Goal: Task Accomplishment & Management: Use online tool/utility

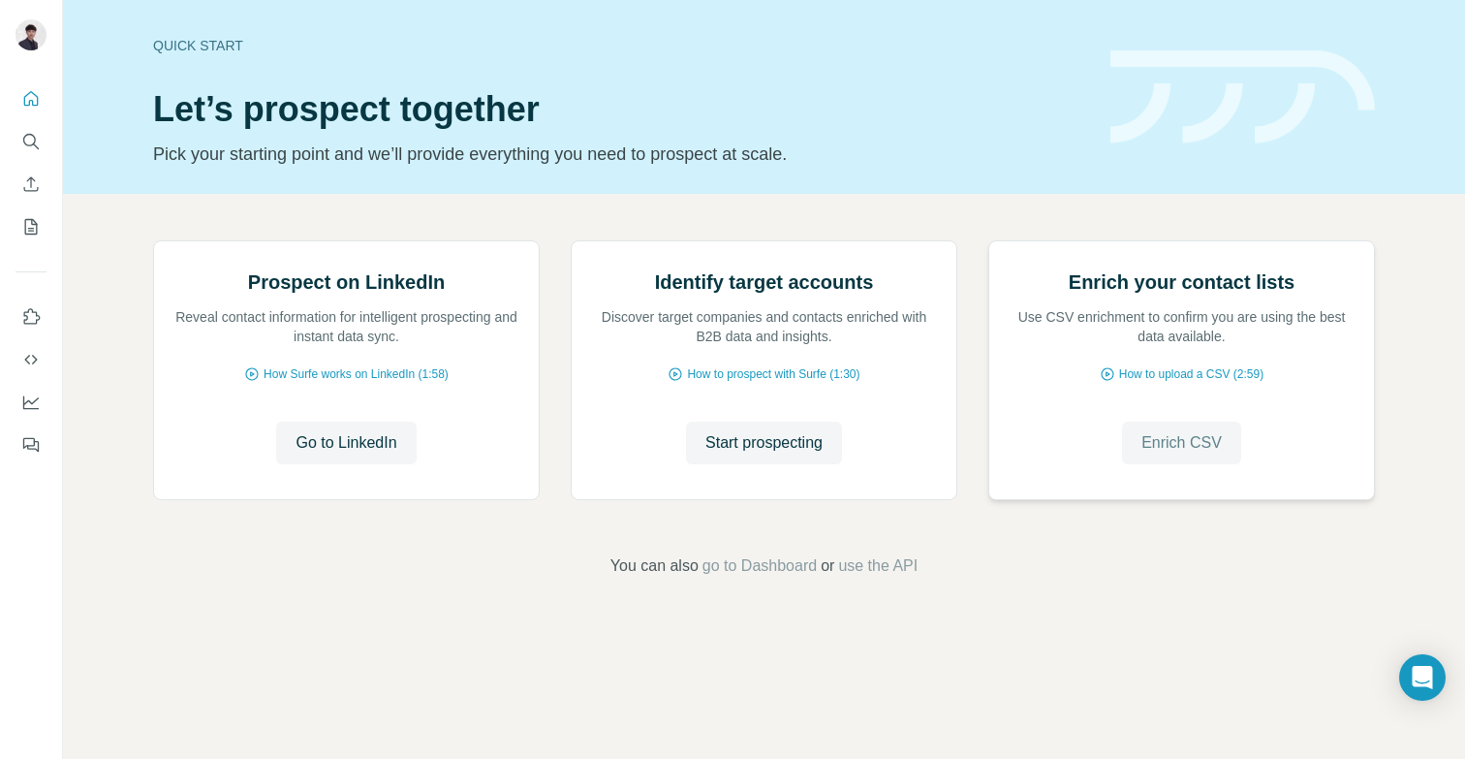
click at [1191, 455] on span "Enrich CSV" at bounding box center [1182, 442] width 80 height 23
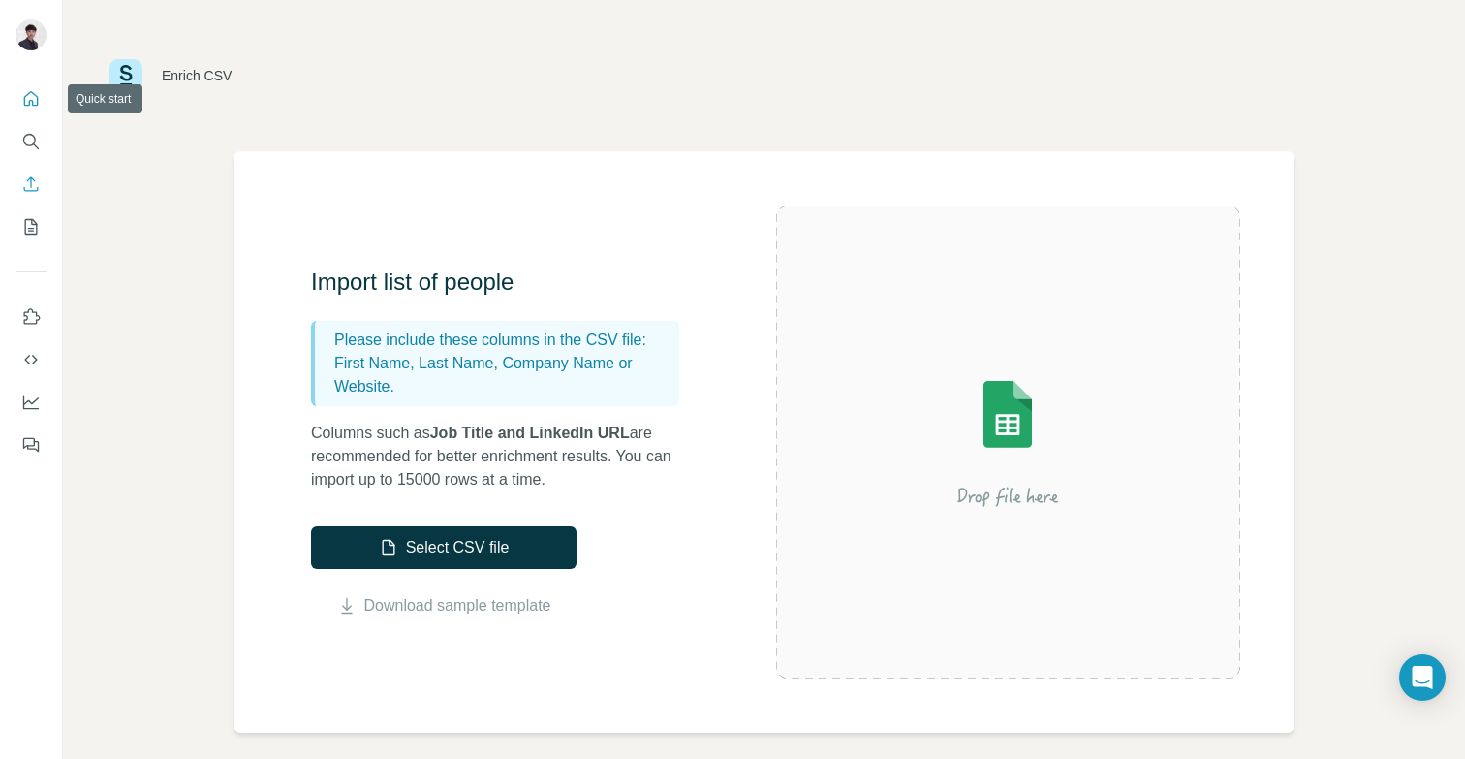
click at [33, 107] on icon "Quick start" at bounding box center [30, 98] width 19 height 19
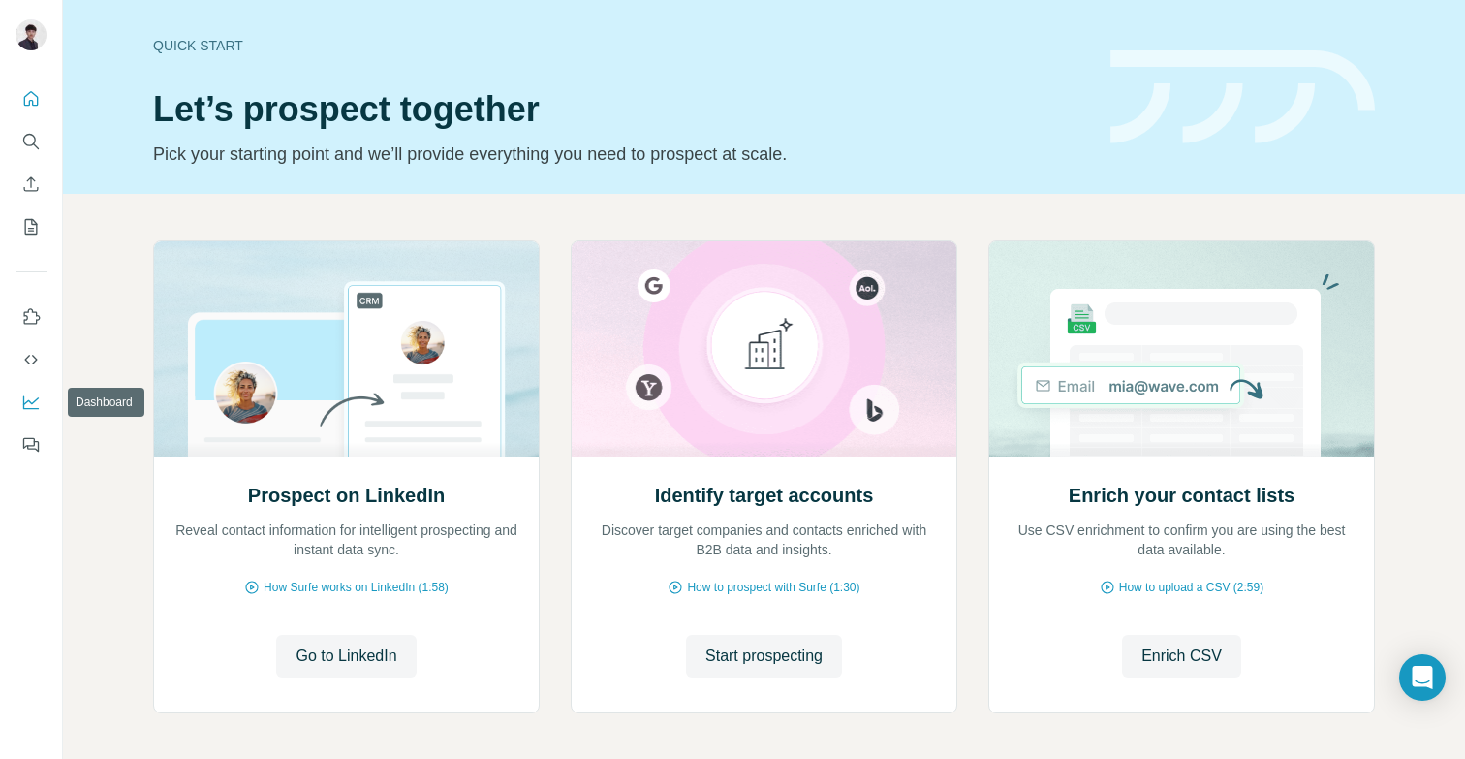
click at [34, 406] on icon "Dashboard" at bounding box center [30, 401] width 19 height 19
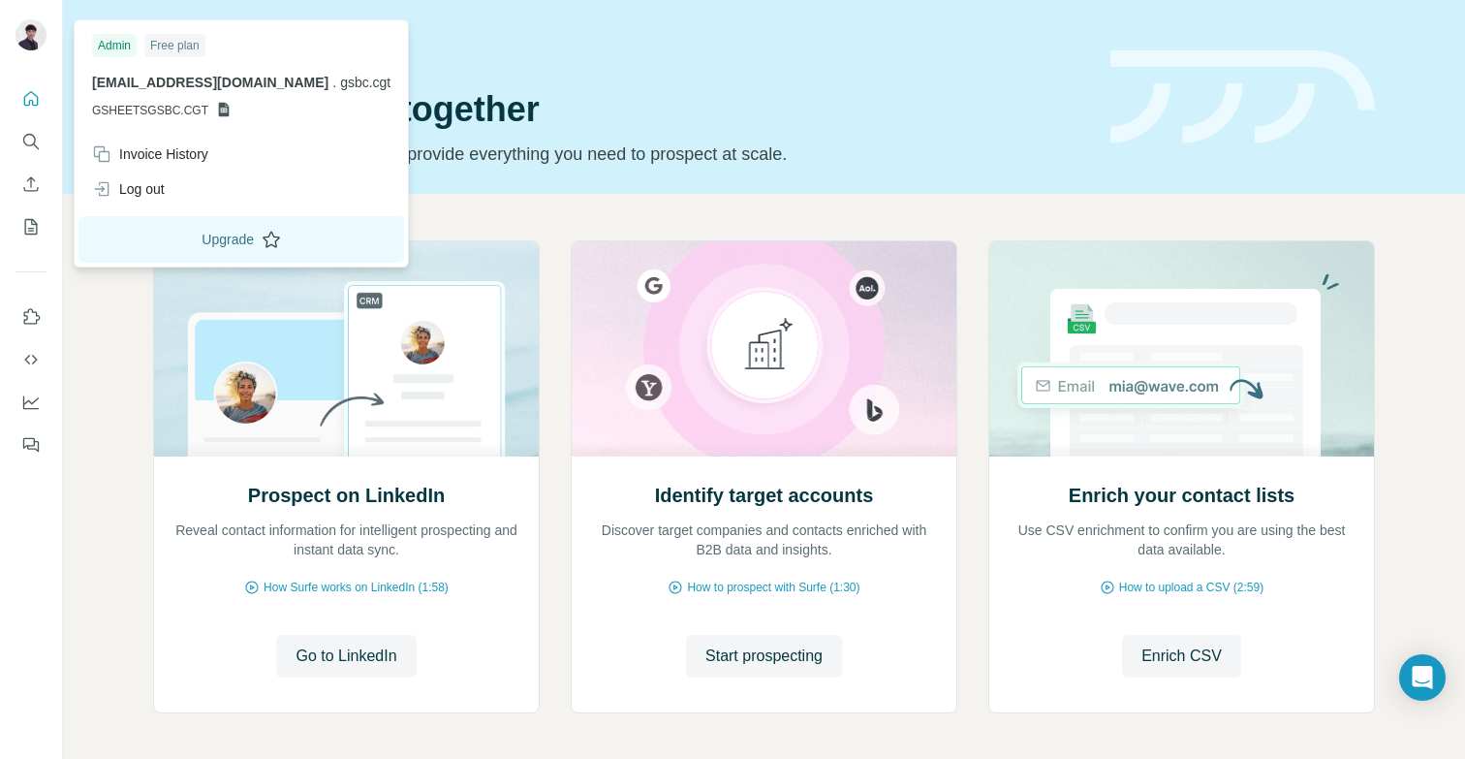
click at [209, 234] on button "Upgrade" at bounding box center [241, 239] width 326 height 47
